Goal: Information Seeking & Learning: Find specific fact

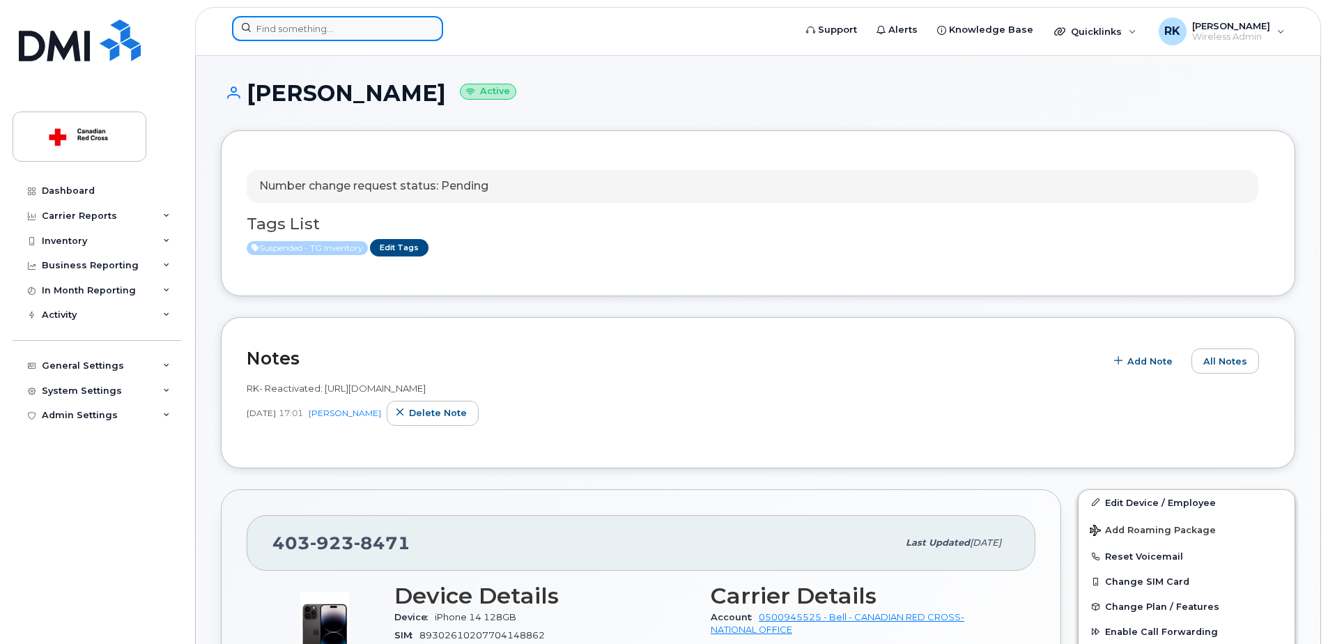
click at [321, 31] on input at bounding box center [337, 28] width 211 height 25
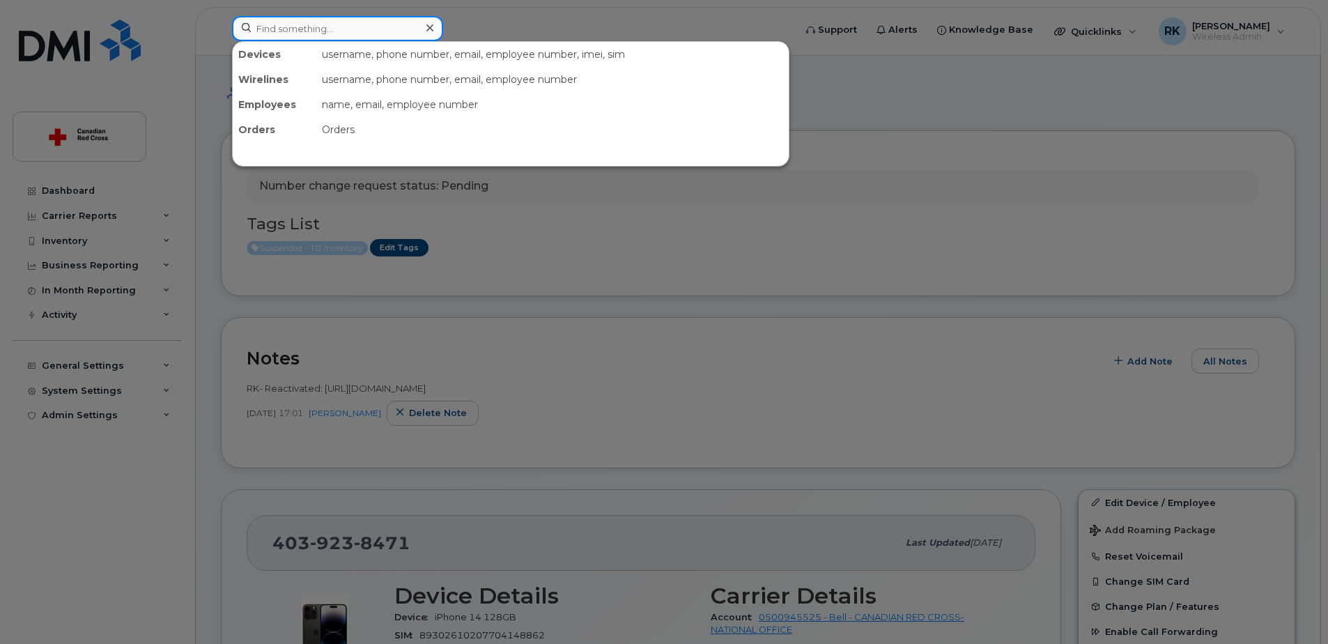
paste input "[PERSON_NAME]"
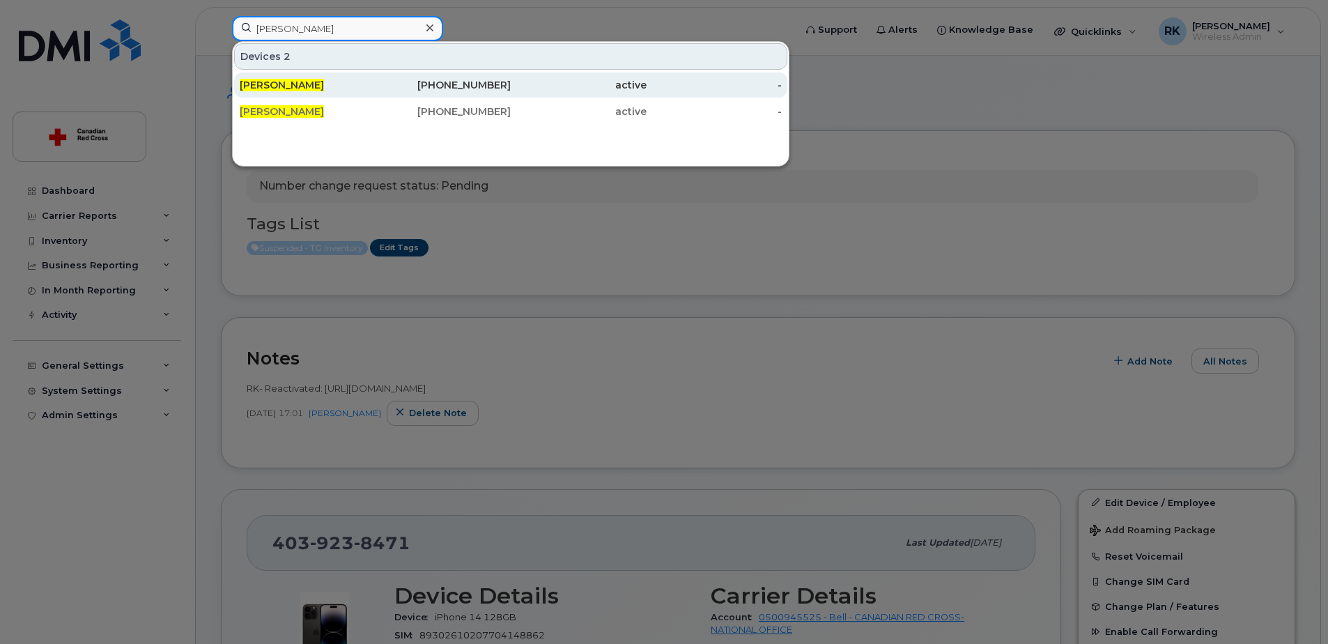
type input "[PERSON_NAME]"
click at [287, 81] on span "[PERSON_NAME]" at bounding box center [282, 85] width 84 height 13
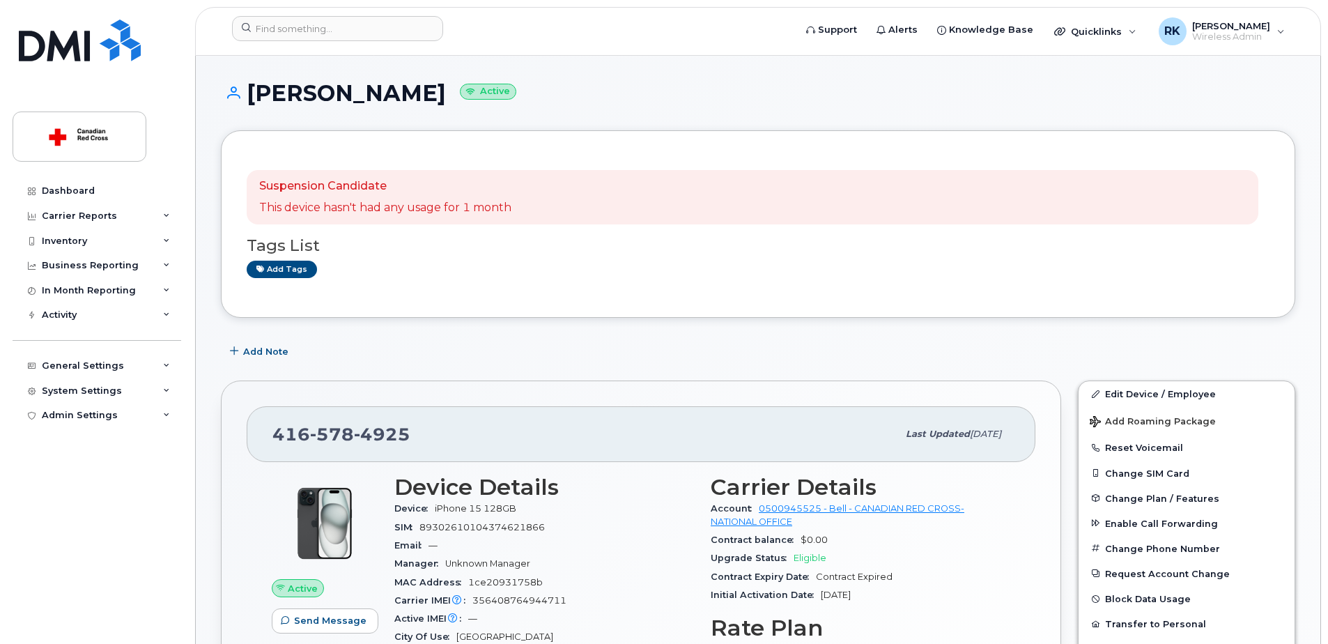
click at [288, 98] on h1 "[PERSON_NAME] Active" at bounding box center [758, 93] width 1074 height 24
click at [288, 98] on h1 "Dayna Eckert Active" at bounding box center [758, 93] width 1074 height 24
copy h1 "Dayna Eckert"
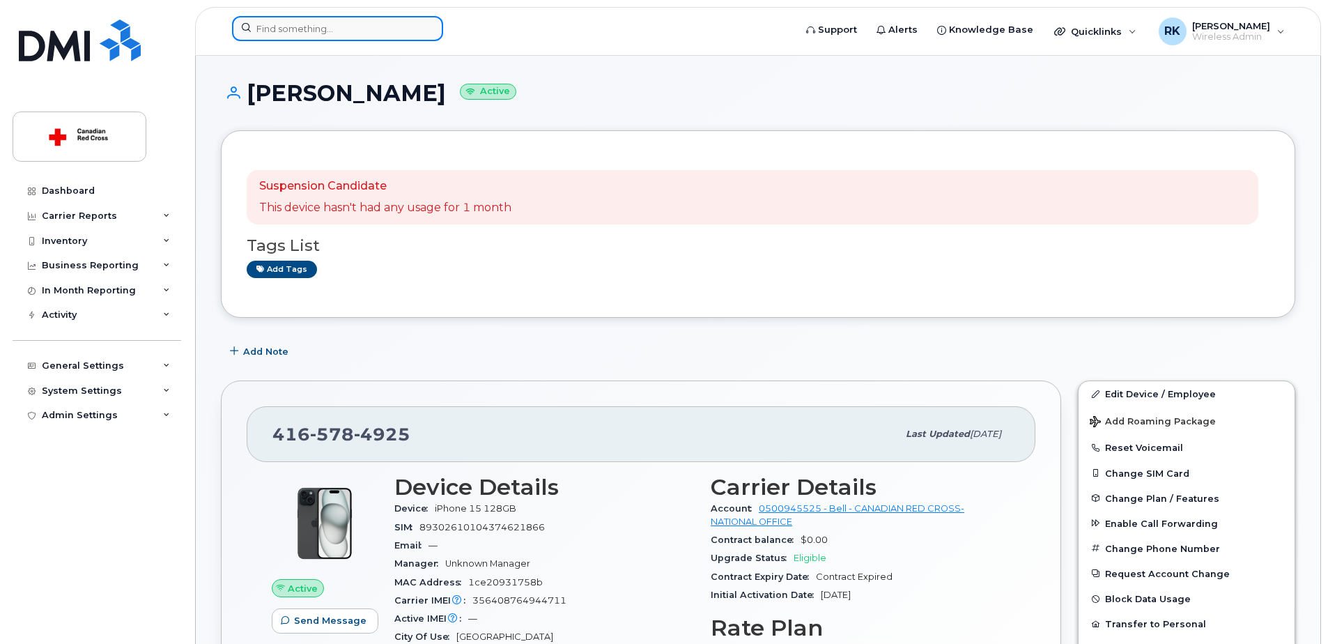
click at [317, 31] on input at bounding box center [337, 28] width 211 height 25
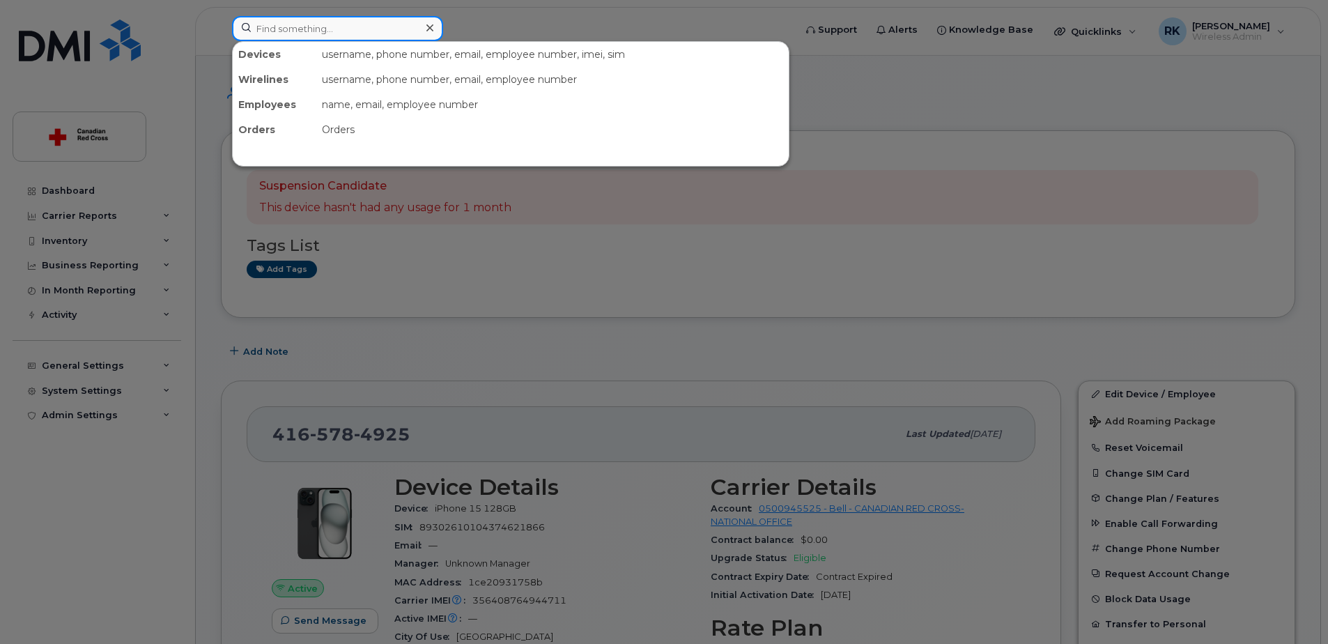
paste input "Dayna Eckert"
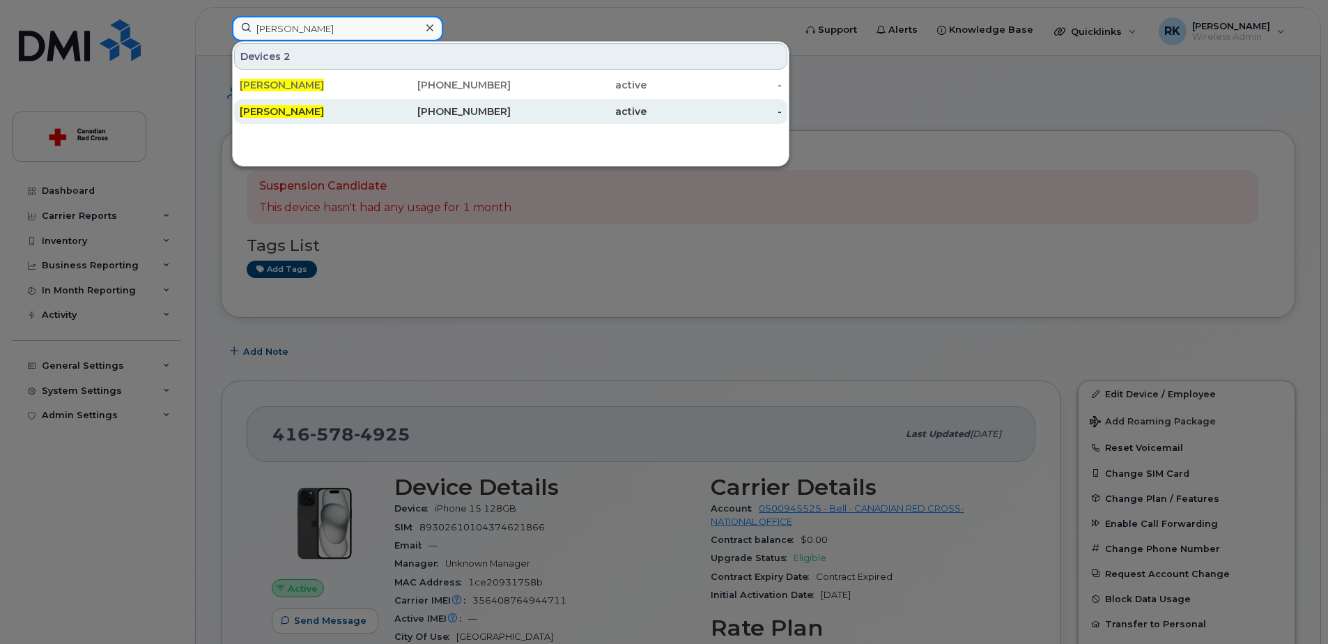
type input "Dayna Eckert"
click at [281, 106] on span "Dayna Eckert" at bounding box center [282, 111] width 84 height 13
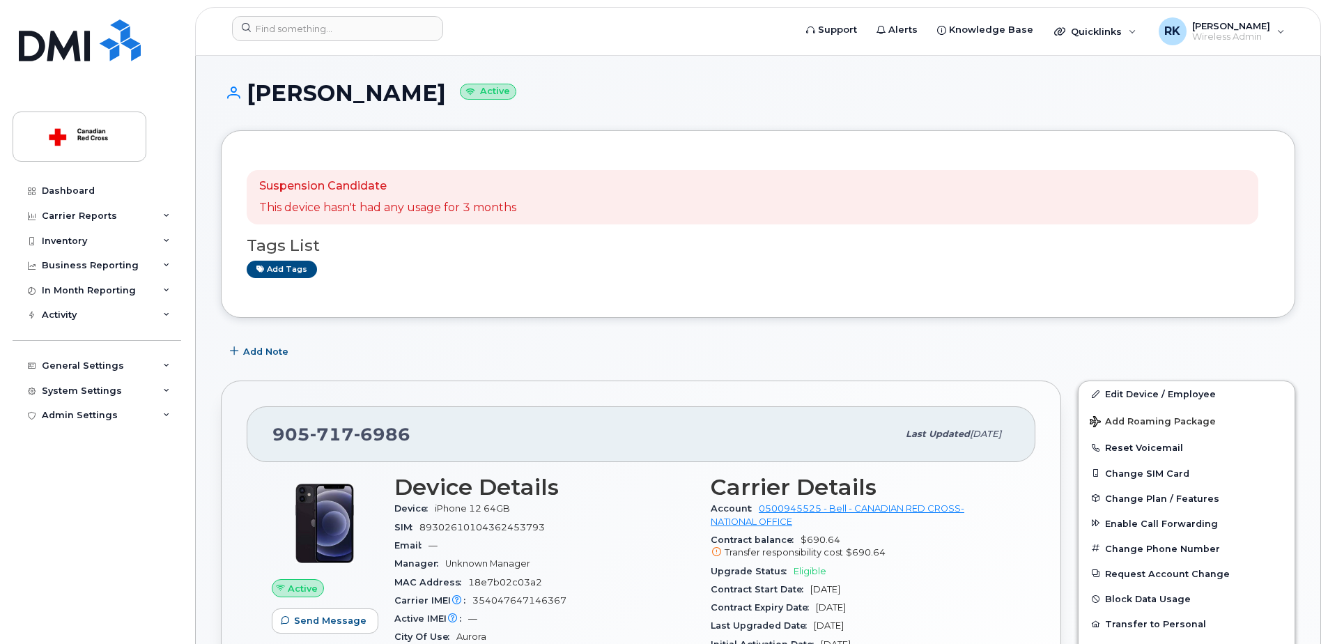
click at [377, 439] on span "6986" at bounding box center [382, 434] width 56 height 21
copy span "905 717 6986"
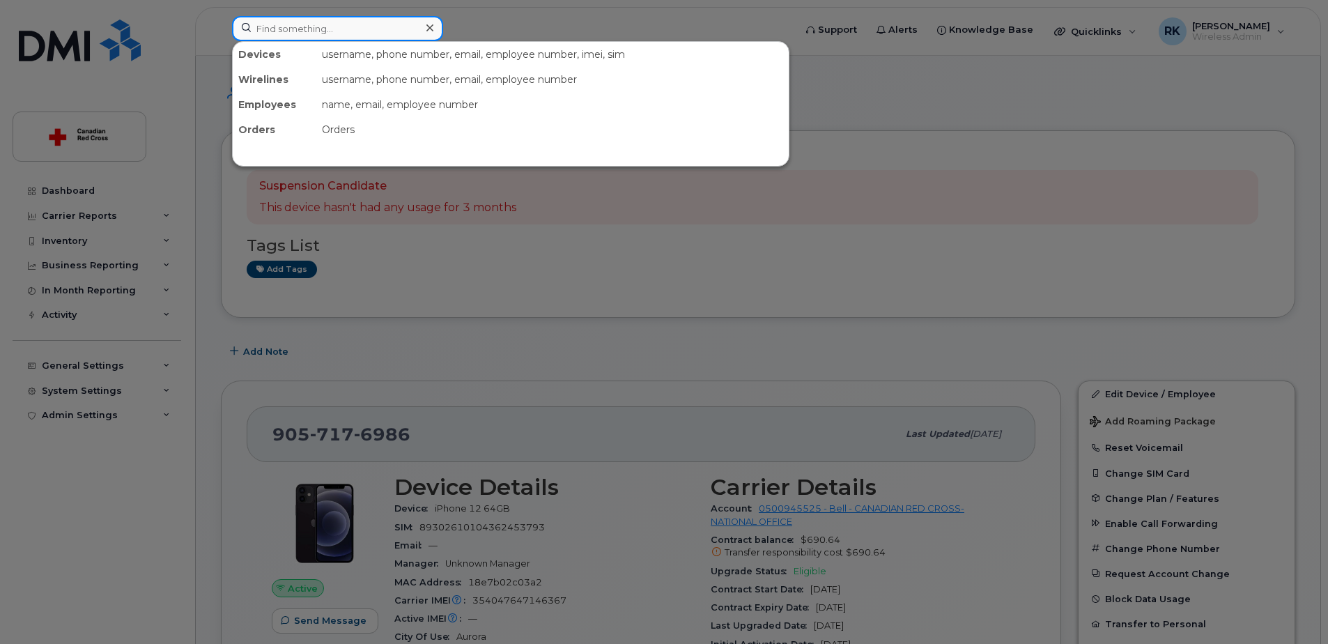
click at [287, 29] on input at bounding box center [337, 28] width 211 height 25
paste input "204-588-8827"
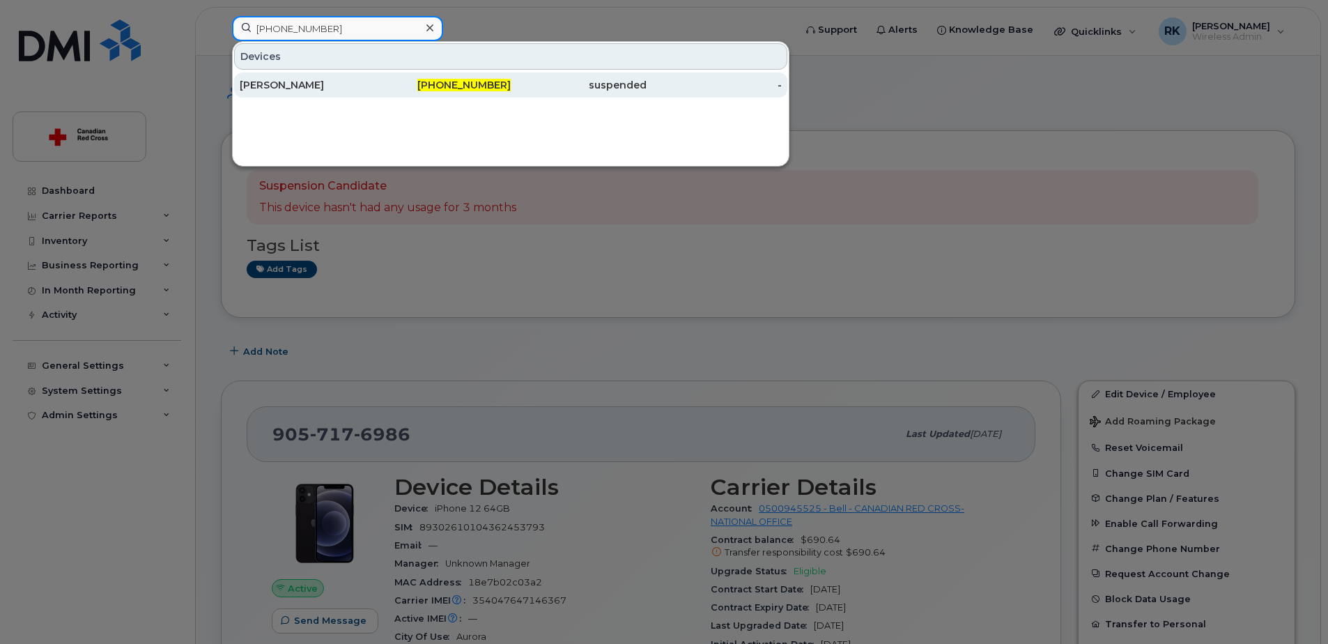
type input "204-588-8827"
click at [286, 85] on div "Ava Tavakoli" at bounding box center [308, 85] width 136 height 14
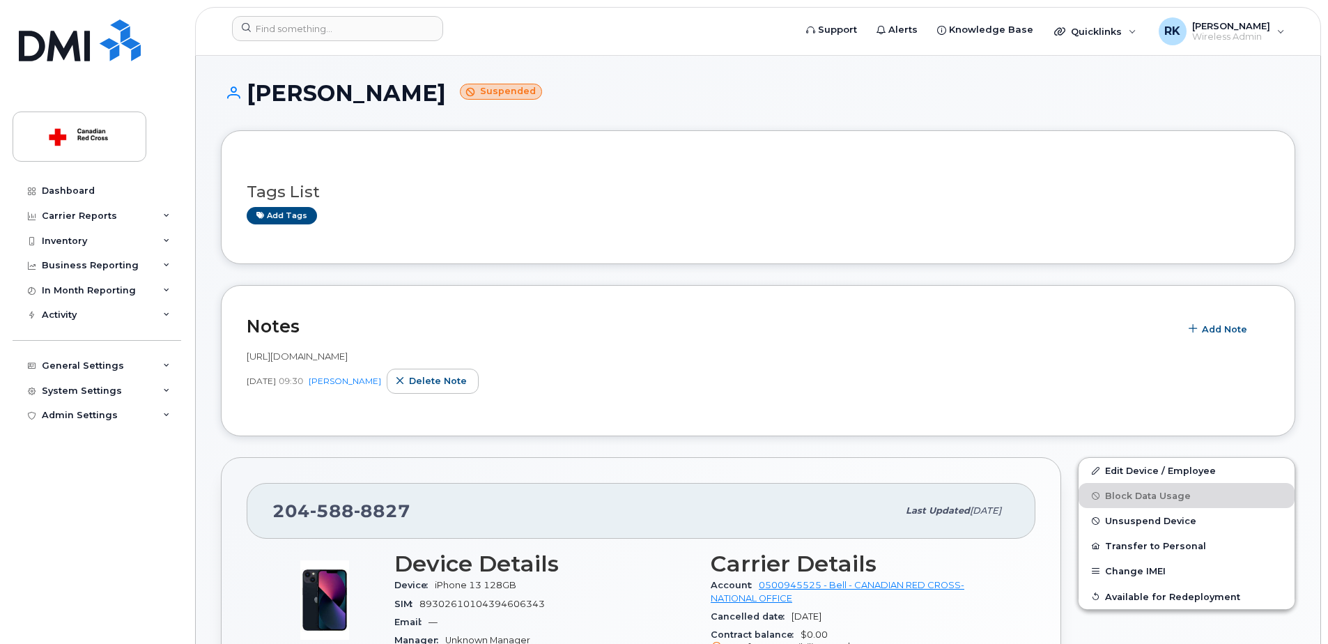
click at [348, 356] on span "https://crcssupport.atlassian.net/browse/IS-164661" at bounding box center [297, 355] width 101 height 11
copy span "https://crcssupport.atlassian.net/browse/IS-164661"
click at [283, 84] on h1 "Ava Tavakoli Suspended" at bounding box center [758, 93] width 1074 height 24
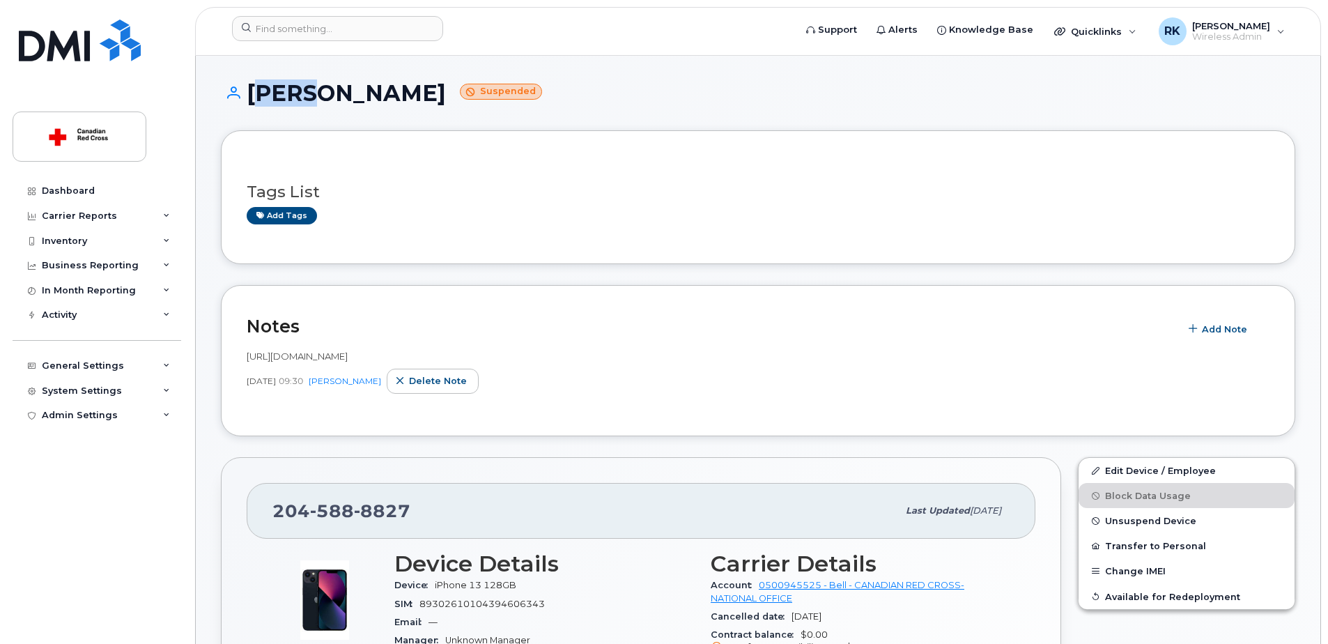
click at [283, 84] on h1 "Ava Tavakoli Suspended" at bounding box center [758, 93] width 1074 height 24
drag, startPoint x: 283, startPoint y: 84, endPoint x: 279, endPoint y: 91, distance: 8.4
copy h1 "Ava Tavakoli"
